Goal: Task Accomplishment & Management: Use online tool/utility

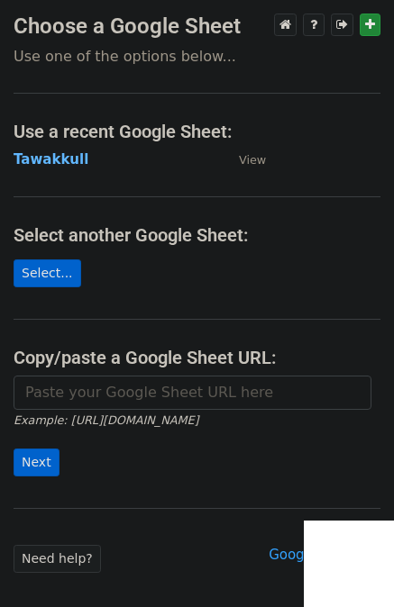
click at [57, 161] on strong "Tawakkull" at bounding box center [51, 159] width 75 height 16
click at [56, 159] on strong "Tawakkull" at bounding box center [51, 159] width 75 height 16
click at [65, 156] on strong "Tawakkull" at bounding box center [51, 159] width 75 height 16
